Goal: Task Accomplishment & Management: Manage account settings

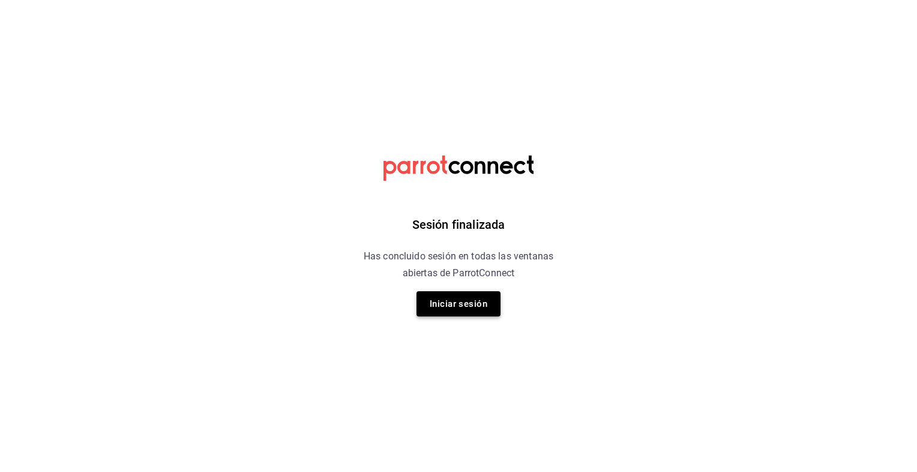
click at [466, 311] on button "Iniciar sesión" at bounding box center [459, 303] width 84 height 25
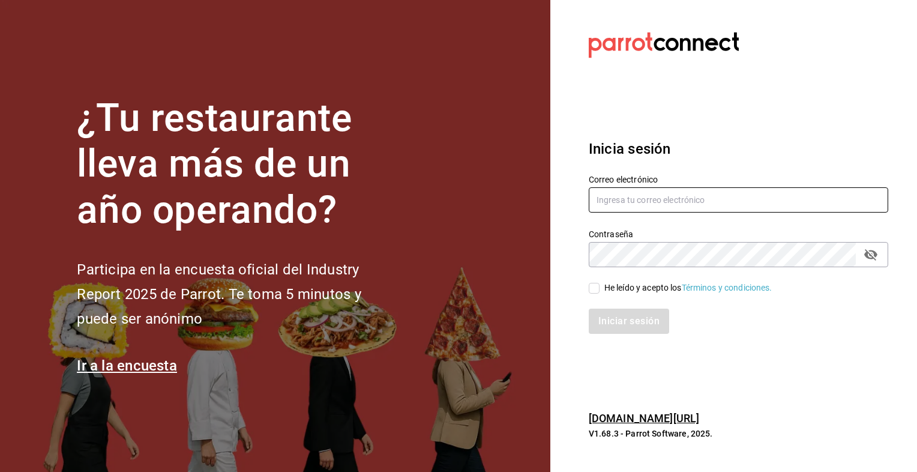
type input "[EMAIL_ADDRESS][DOMAIN_NAME]"
click at [598, 290] on input "He leído y acepto los Términos y condiciones." at bounding box center [594, 288] width 11 height 11
checkbox input "true"
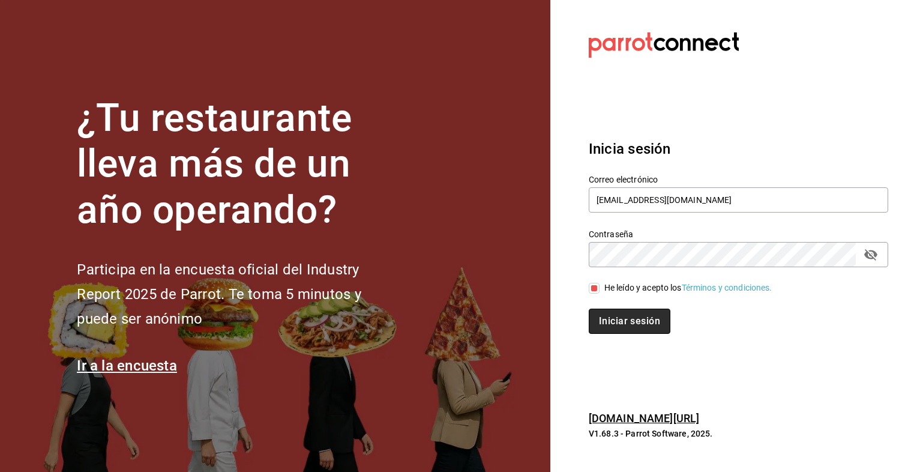
click at [613, 316] on button "Iniciar sesión" at bounding box center [630, 320] width 82 height 25
